Goal: Information Seeking & Learning: Learn about a topic

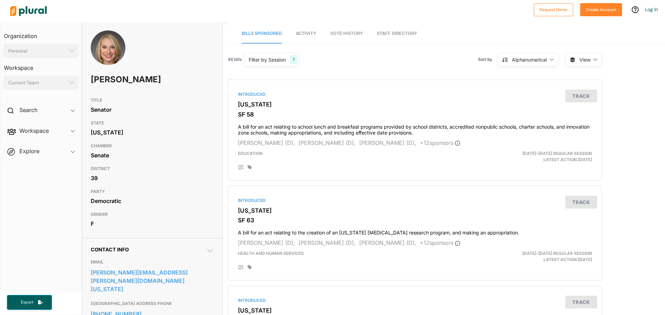
click at [391, 33] on link "Staff Directory" at bounding box center [397, 34] width 40 height 20
